Goal: Task Accomplishment & Management: Use online tool/utility

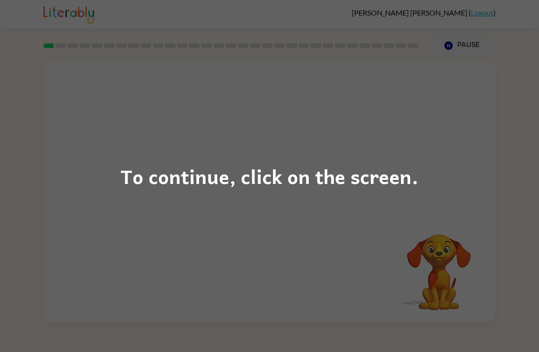
click at [489, 214] on div "To continue, click on the screen." at bounding box center [269, 176] width 539 height 352
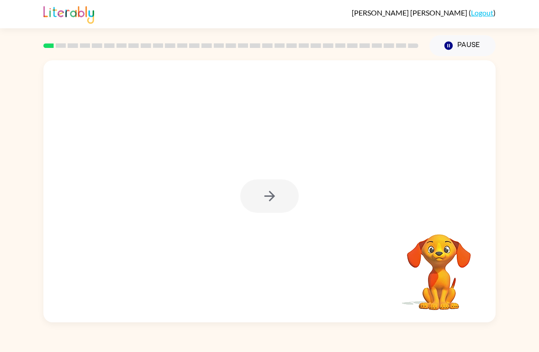
click at [456, 175] on div at bounding box center [269, 191] width 452 height 262
click at [264, 208] on button "button" at bounding box center [269, 196] width 58 height 33
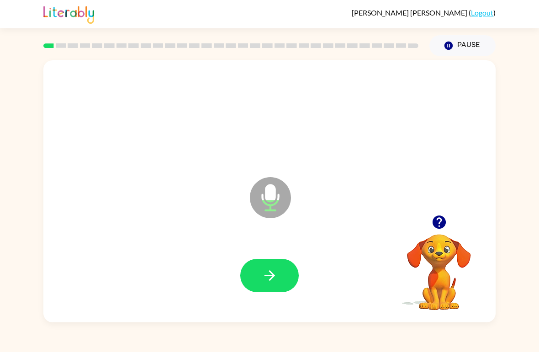
click at [257, 278] on button "button" at bounding box center [269, 275] width 58 height 33
click at [281, 280] on button "button" at bounding box center [269, 275] width 58 height 33
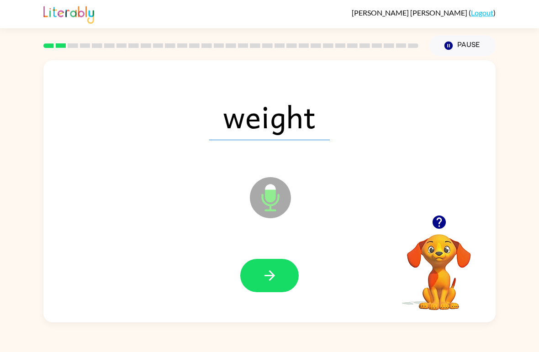
click at [269, 283] on icon "button" at bounding box center [270, 276] width 16 height 16
click at [273, 276] on icon "button" at bounding box center [269, 276] width 11 height 11
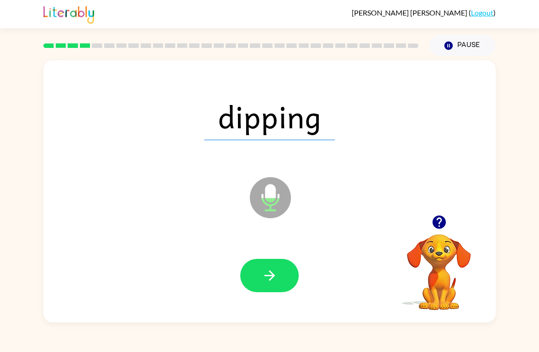
click at [282, 280] on button "button" at bounding box center [269, 275] width 58 height 33
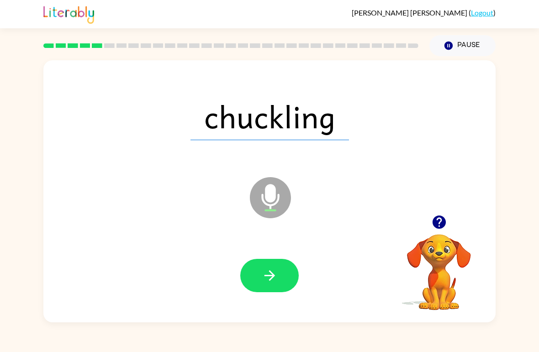
click at [286, 266] on button "button" at bounding box center [269, 275] width 58 height 33
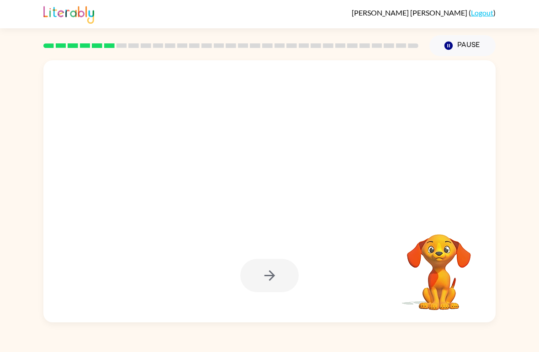
click at [483, 200] on div at bounding box center [269, 191] width 452 height 262
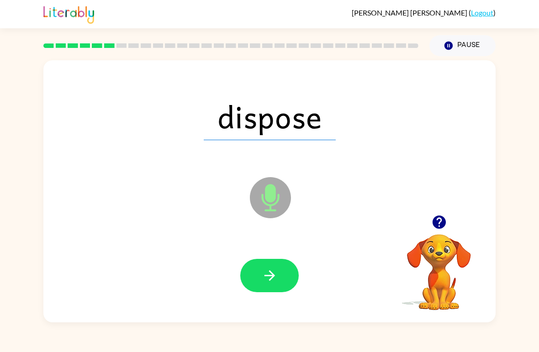
click at [282, 276] on button "button" at bounding box center [269, 275] width 58 height 33
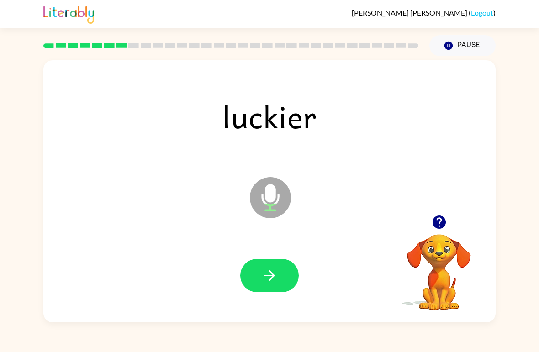
click at [285, 274] on button "button" at bounding box center [269, 275] width 58 height 33
click at [279, 276] on button "button" at bounding box center [269, 275] width 58 height 33
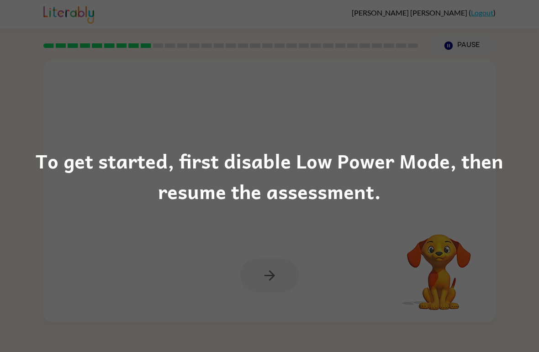
click at [454, 255] on div "To get started, first disable Low Power Mode, then resume the assessment." at bounding box center [269, 176] width 539 height 352
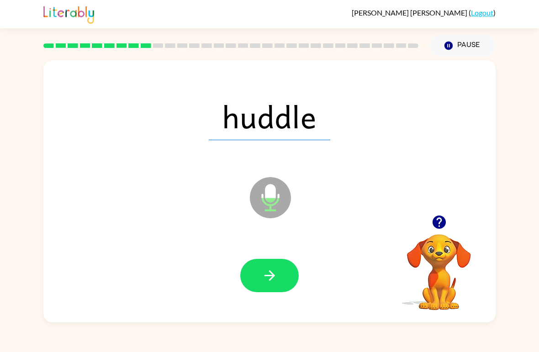
click at [278, 283] on button "button" at bounding box center [269, 275] width 58 height 33
click at [278, 273] on button "button" at bounding box center [269, 275] width 58 height 33
click at [278, 284] on button "button" at bounding box center [269, 275] width 58 height 33
click at [278, 273] on button "button" at bounding box center [269, 275] width 58 height 33
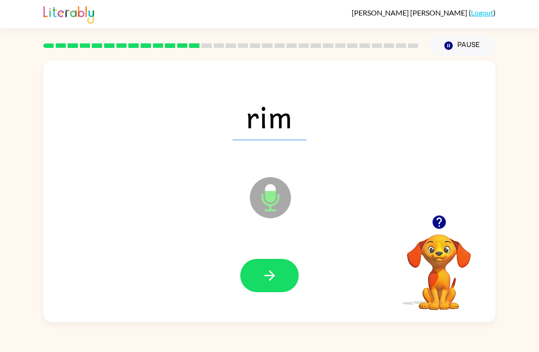
click at [280, 280] on button "button" at bounding box center [269, 275] width 58 height 33
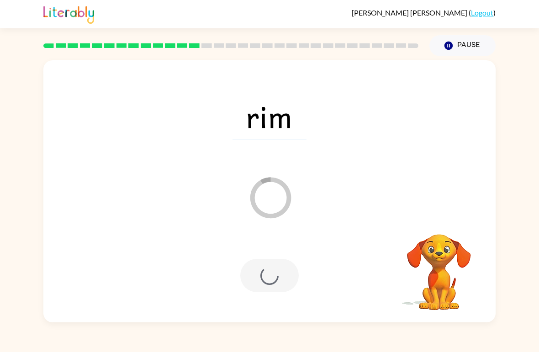
click at [494, 175] on div "rim Loader Your response is being sent to our graders" at bounding box center [269, 191] width 452 height 262
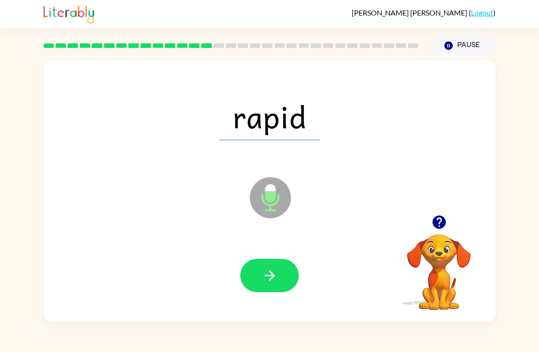
click at [273, 284] on icon "button" at bounding box center [270, 276] width 16 height 16
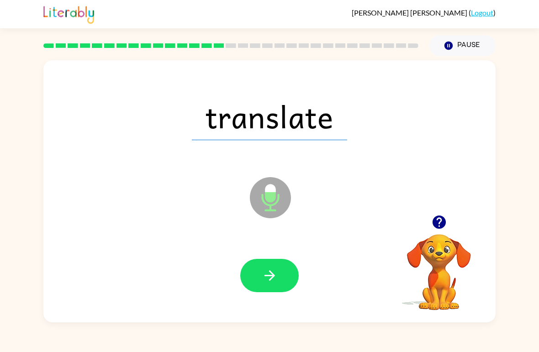
click at [276, 276] on icon "button" at bounding box center [270, 276] width 16 height 16
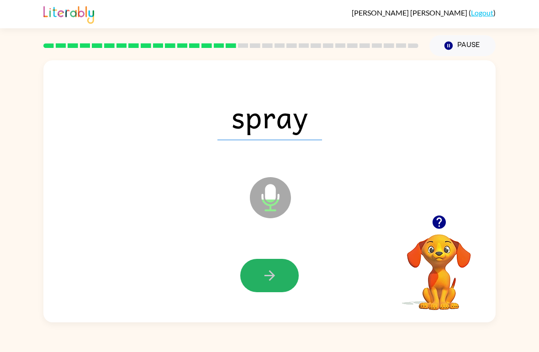
click at [277, 268] on icon "button" at bounding box center [270, 276] width 16 height 16
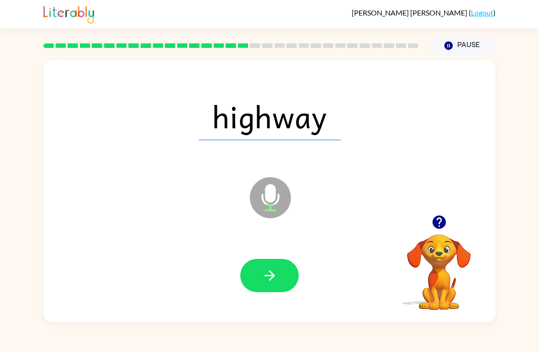
click at [277, 280] on icon "button" at bounding box center [270, 276] width 16 height 16
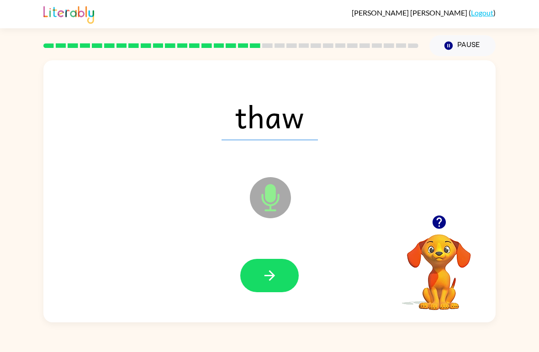
click at [276, 274] on icon "button" at bounding box center [270, 276] width 16 height 16
click at [279, 271] on button "button" at bounding box center [269, 275] width 58 height 33
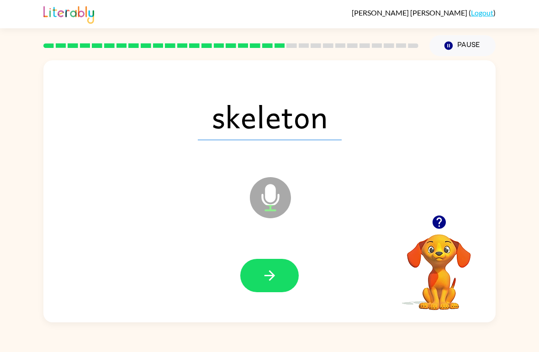
click at [286, 270] on button "button" at bounding box center [269, 275] width 58 height 33
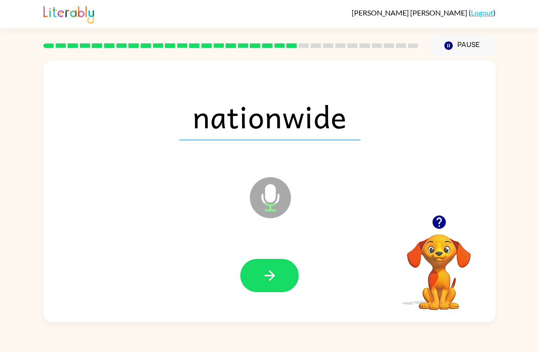
click at [278, 276] on button "button" at bounding box center [269, 275] width 58 height 33
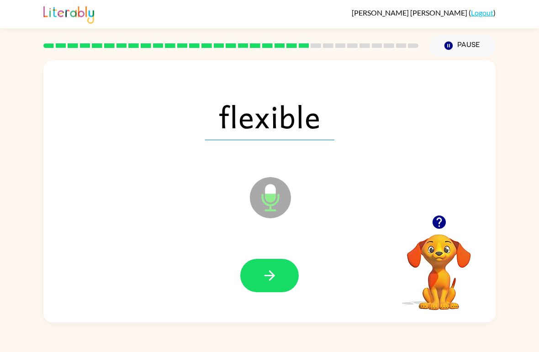
click at [281, 272] on button "button" at bounding box center [269, 275] width 58 height 33
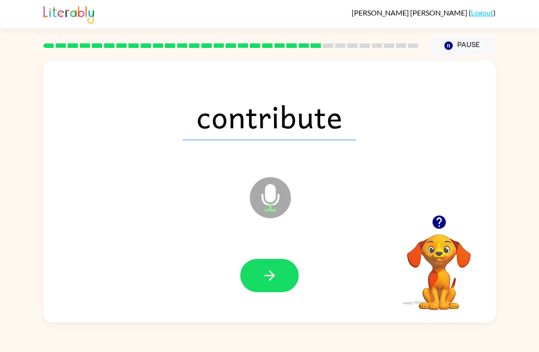
click at [280, 274] on button "button" at bounding box center [269, 275] width 58 height 33
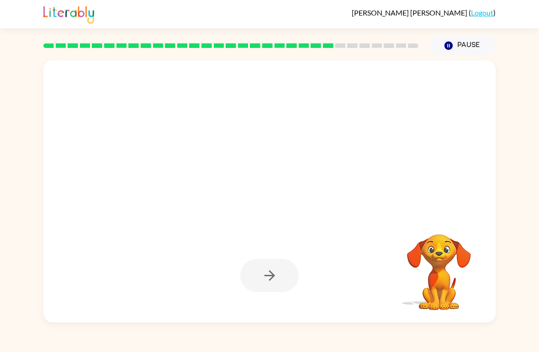
click at [291, 255] on div at bounding box center [270, 276] width 434 height 75
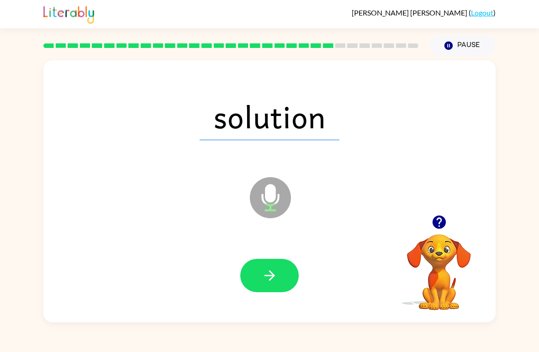
click at [287, 266] on button "button" at bounding box center [269, 275] width 58 height 33
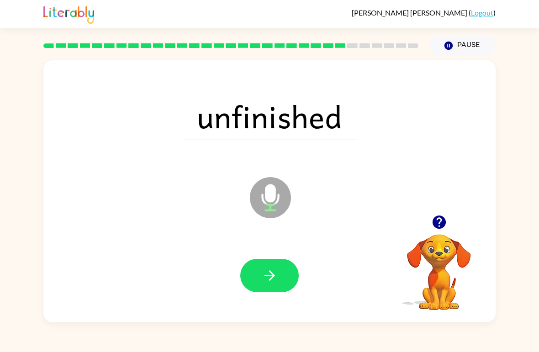
click at [286, 284] on button "button" at bounding box center [269, 275] width 58 height 33
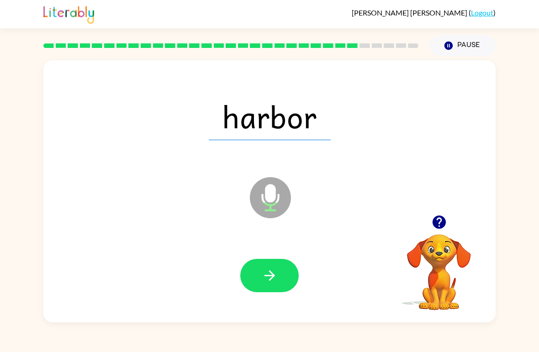
click at [285, 276] on button "button" at bounding box center [269, 275] width 58 height 33
click at [282, 268] on button "button" at bounding box center [269, 275] width 58 height 33
click at [274, 276] on icon "button" at bounding box center [269, 276] width 11 height 11
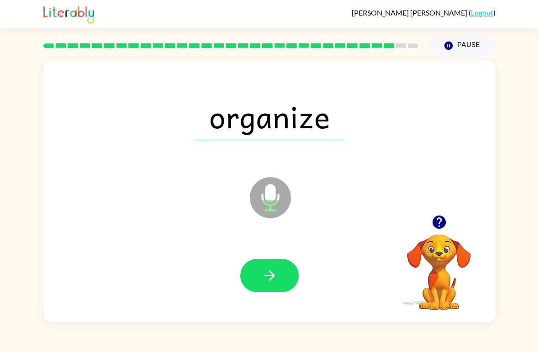
click at [278, 272] on button "button" at bounding box center [269, 275] width 58 height 33
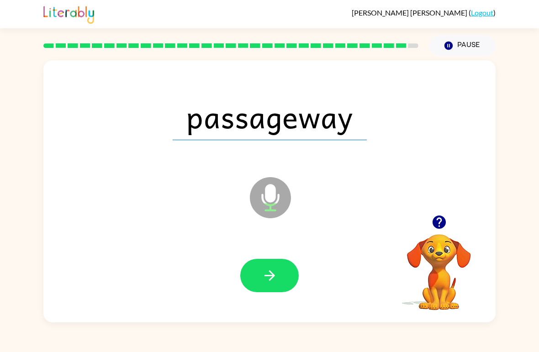
click at [281, 273] on button "button" at bounding box center [269, 275] width 58 height 33
